Goal: Navigation & Orientation: Find specific page/section

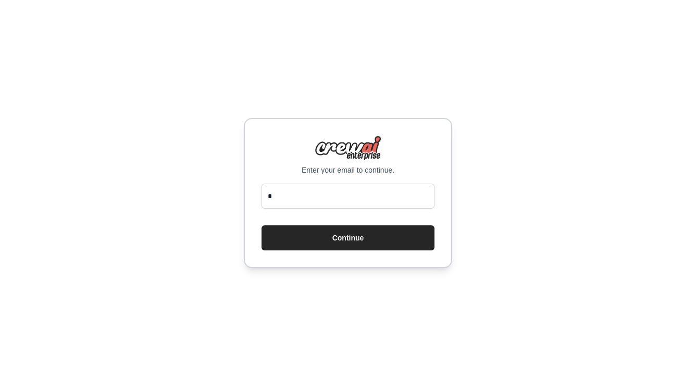
type input "**********"
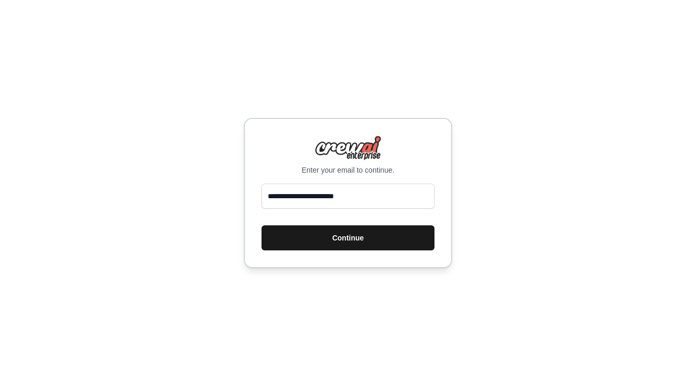
click at [322, 236] on button "Continue" at bounding box center [348, 237] width 173 height 25
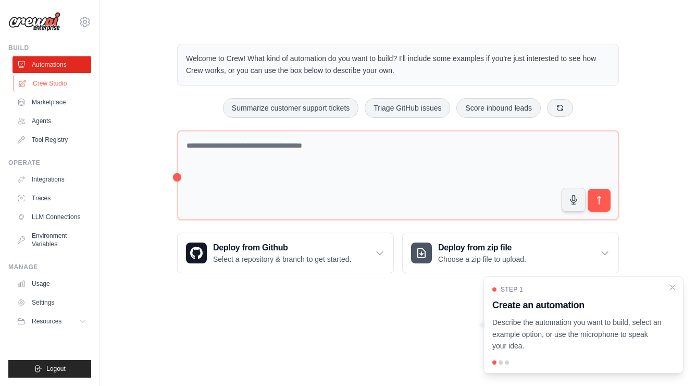
click at [46, 83] on link "Crew Studio" at bounding box center [53, 83] width 79 height 17
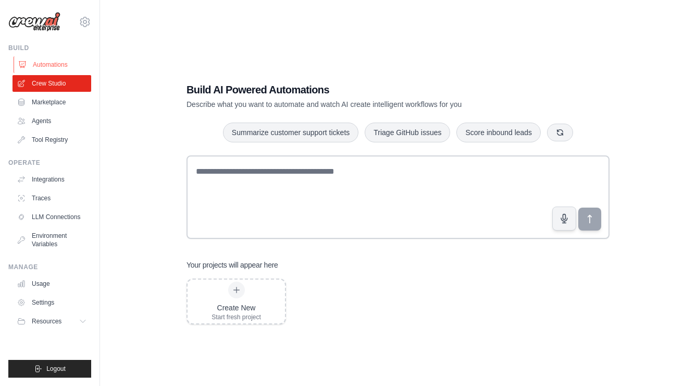
click at [52, 67] on link "Automations" at bounding box center [53, 64] width 79 height 17
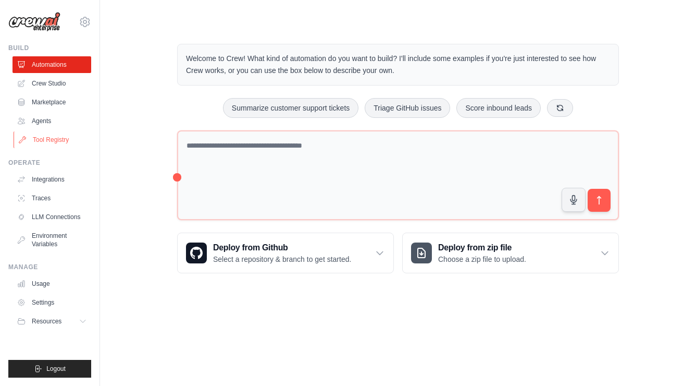
click at [51, 141] on link "Tool Registry" at bounding box center [53, 139] width 79 height 17
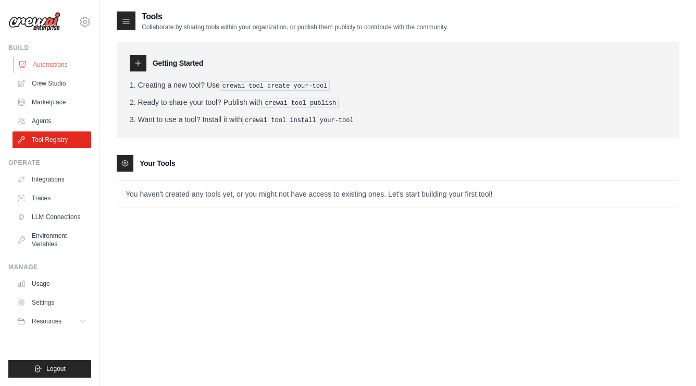
click at [59, 66] on link "Automations" at bounding box center [53, 64] width 79 height 17
